Goal: Transaction & Acquisition: Purchase product/service

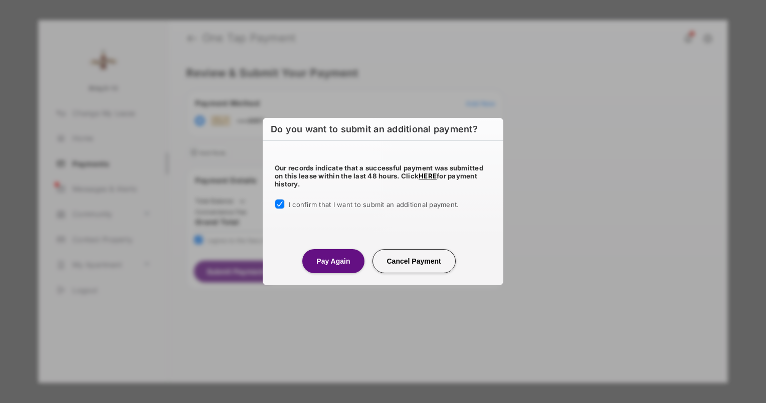
click at [342, 259] on button "Pay Again" at bounding box center [333, 261] width 62 height 24
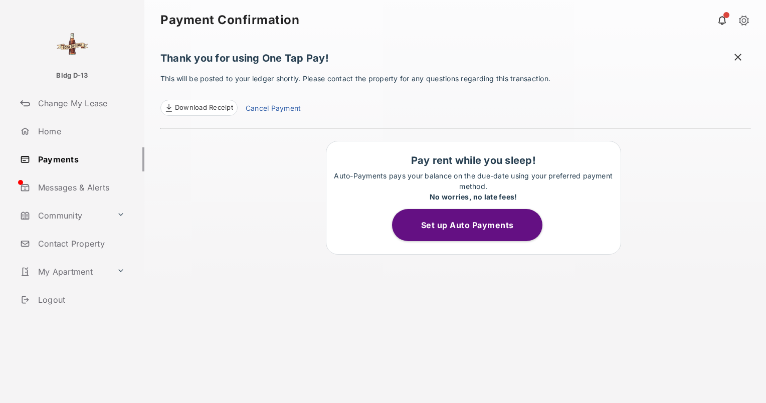
click at [50, 130] on link "Home" at bounding box center [80, 131] width 128 height 24
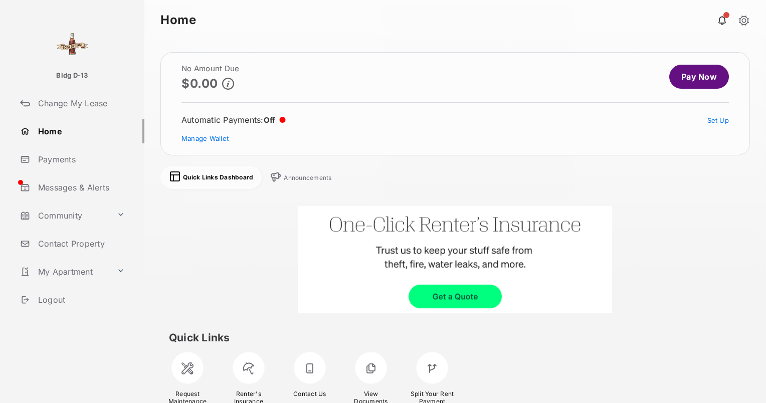
click at [722, 23] on link at bounding box center [722, 20] width 20 height 20
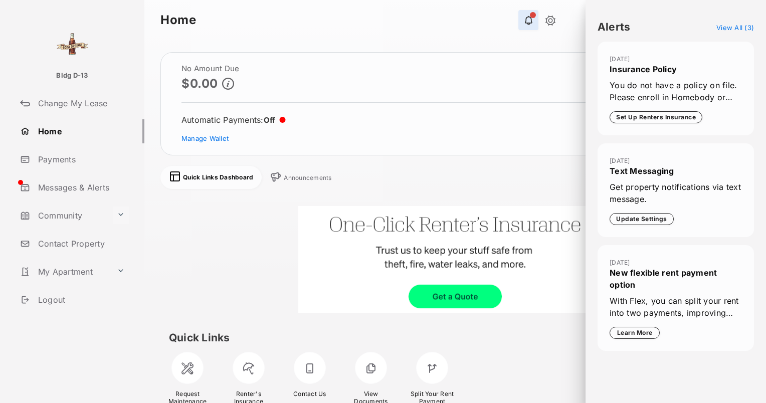
click at [118, 219] on button at bounding box center [121, 215] width 16 height 18
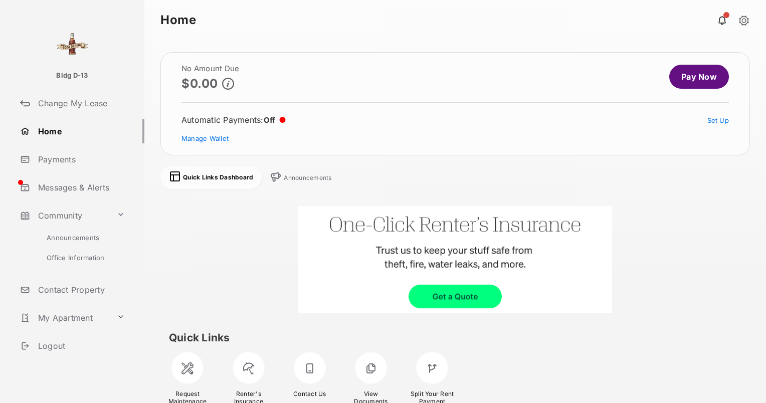
click at [84, 289] on link "Contact Property" at bounding box center [80, 290] width 128 height 24
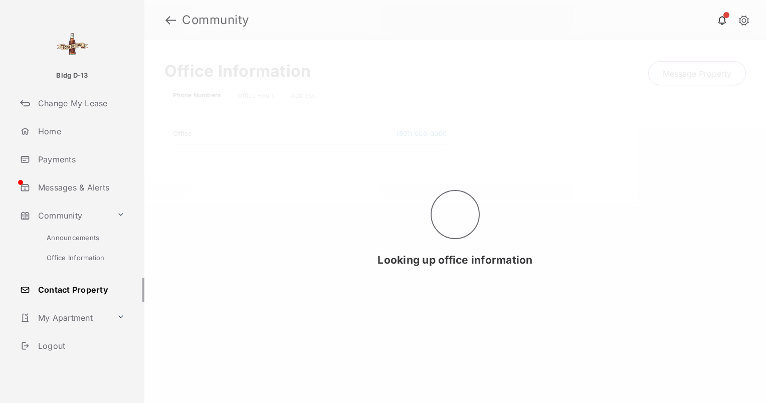
click at [77, 317] on link "My Apartment" at bounding box center [64, 318] width 97 height 24
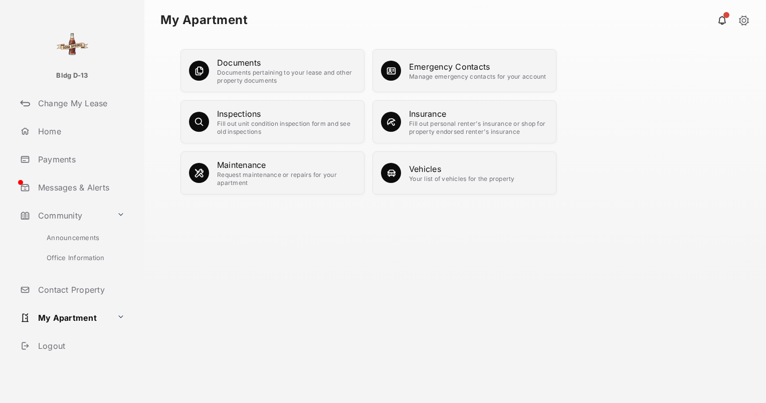
click at [50, 128] on link "Home" at bounding box center [80, 131] width 128 height 24
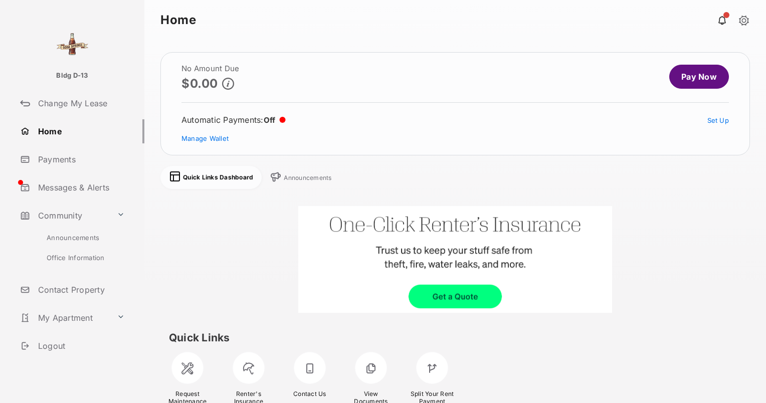
click at [721, 20] on link at bounding box center [722, 20] width 20 height 20
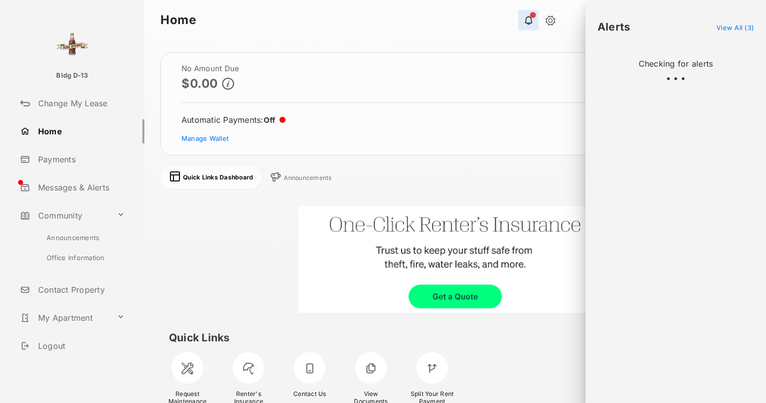
click at [721, 20] on header "Alerts View All (3)" at bounding box center [675, 27] width 180 height 14
